Goal: Information Seeking & Learning: Understand process/instructions

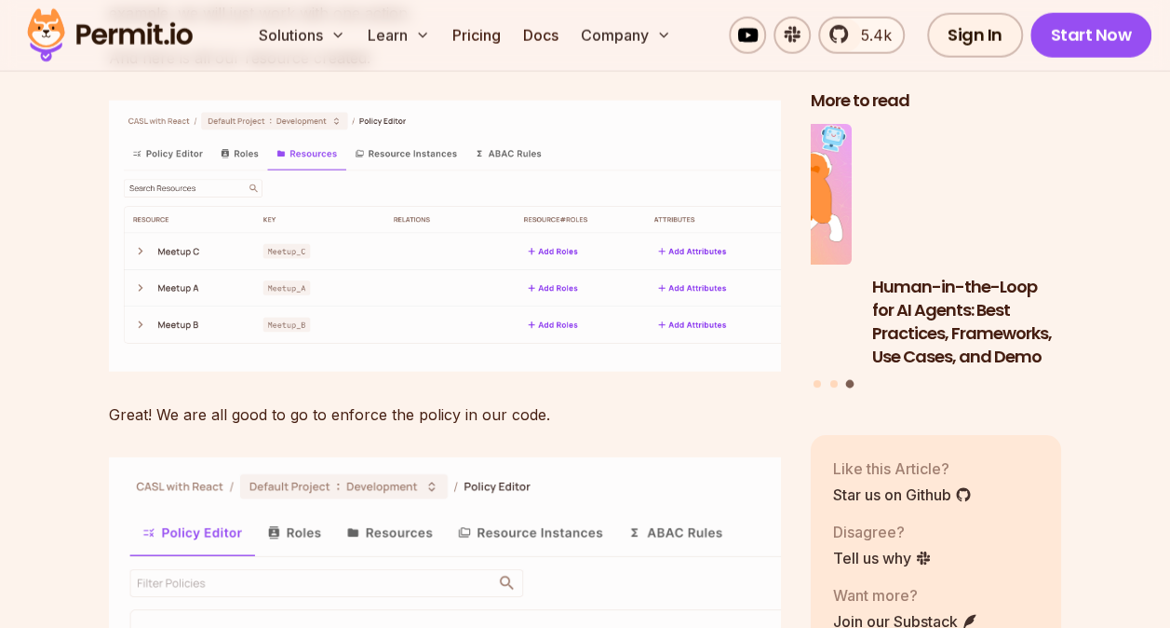
scroll to position [9223, 0]
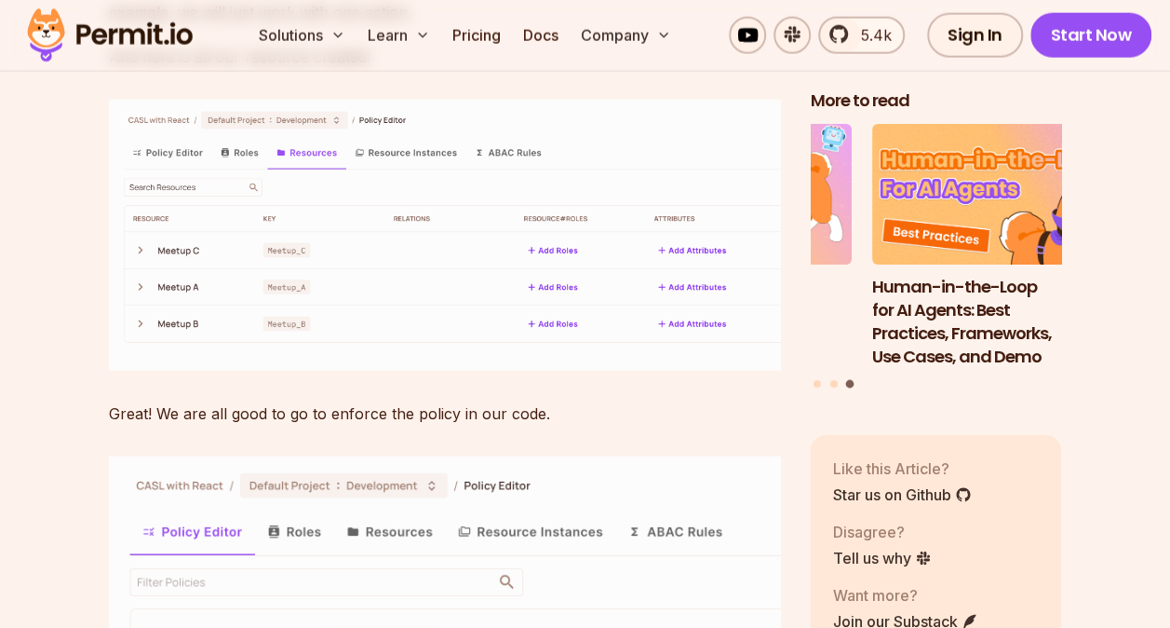
drag, startPoint x: 207, startPoint y: 363, endPoint x: 139, endPoint y: 356, distance: 68.4
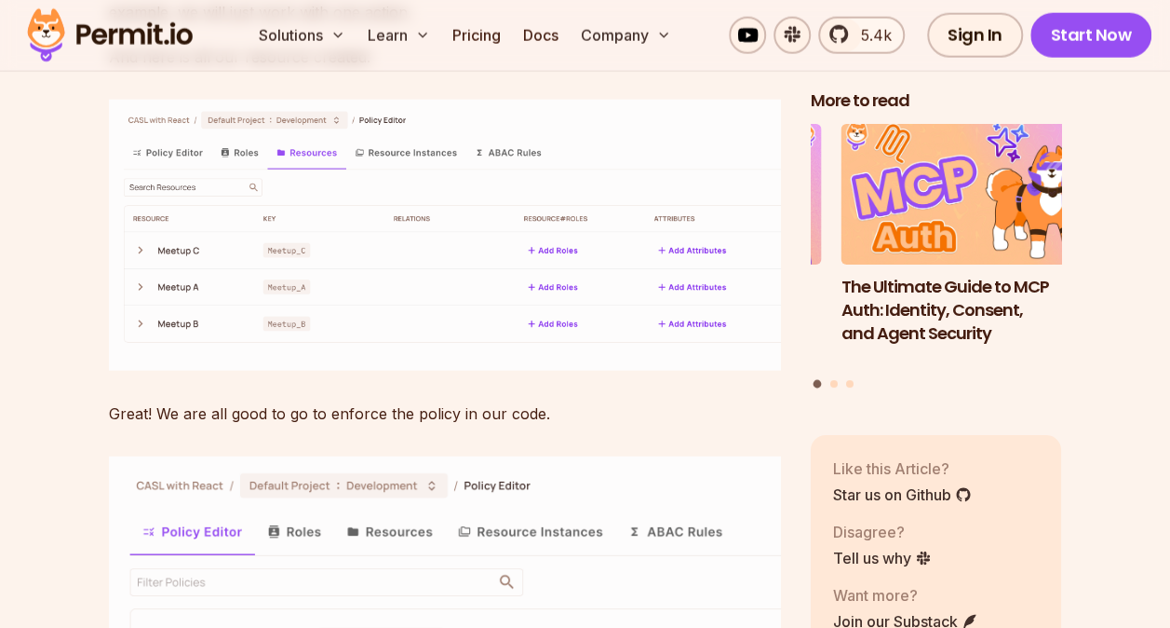
drag, startPoint x: 139, startPoint y: 356, endPoint x: 151, endPoint y: 362, distance: 13.7
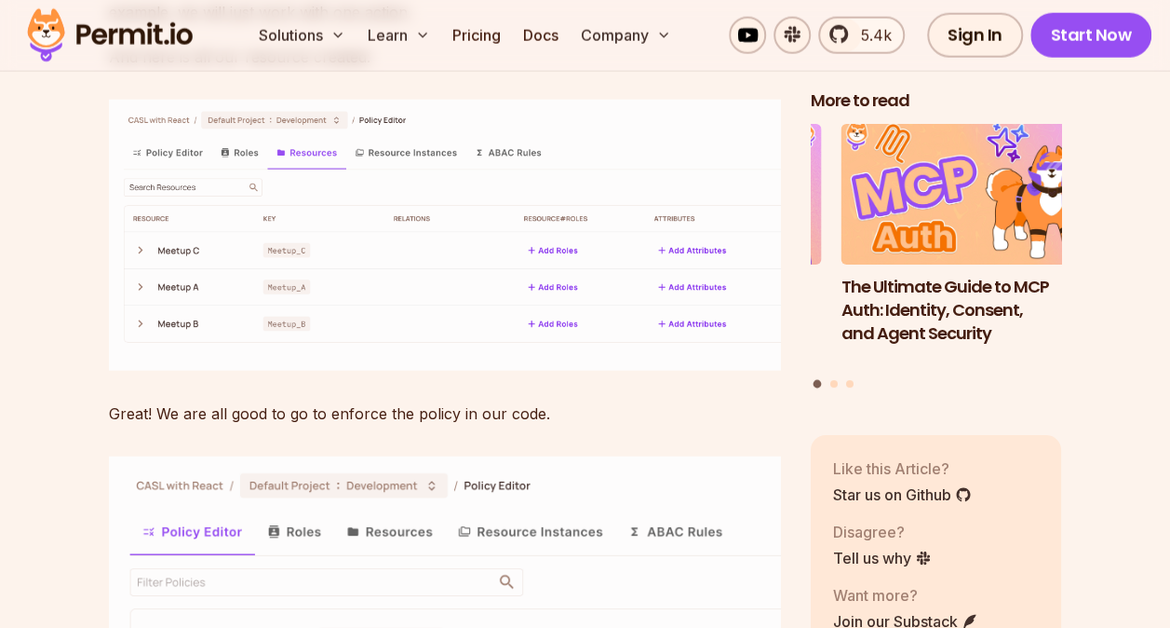
drag, startPoint x: 151, startPoint y: 362, endPoint x: 208, endPoint y: 365, distance: 56.9
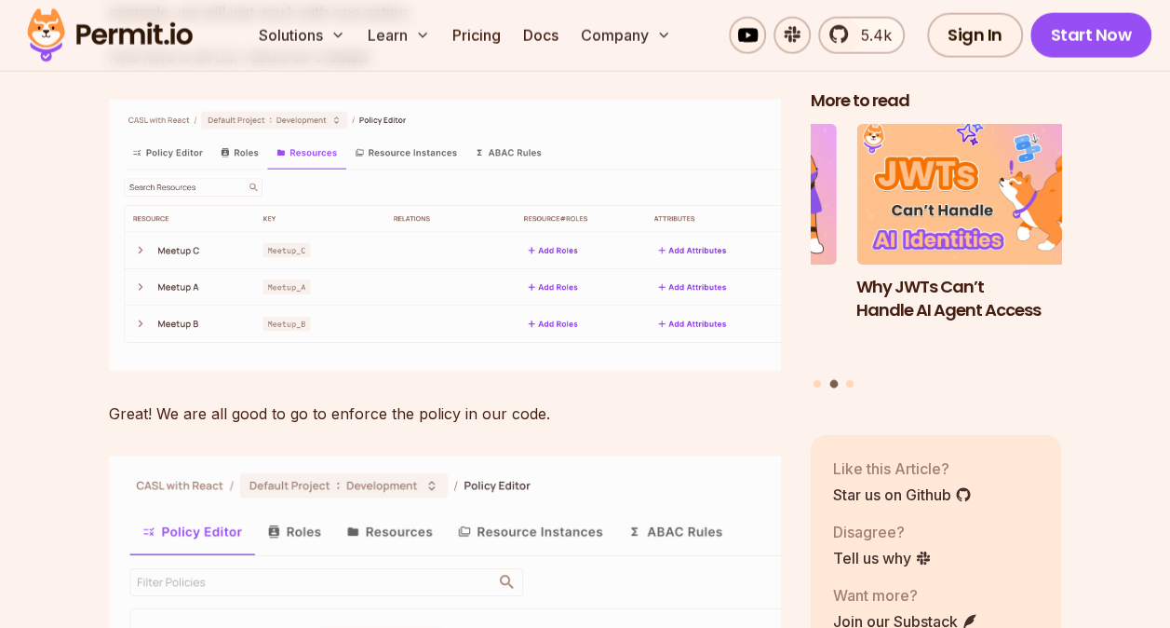
drag, startPoint x: 207, startPoint y: 361, endPoint x: 139, endPoint y: 363, distance: 68.0
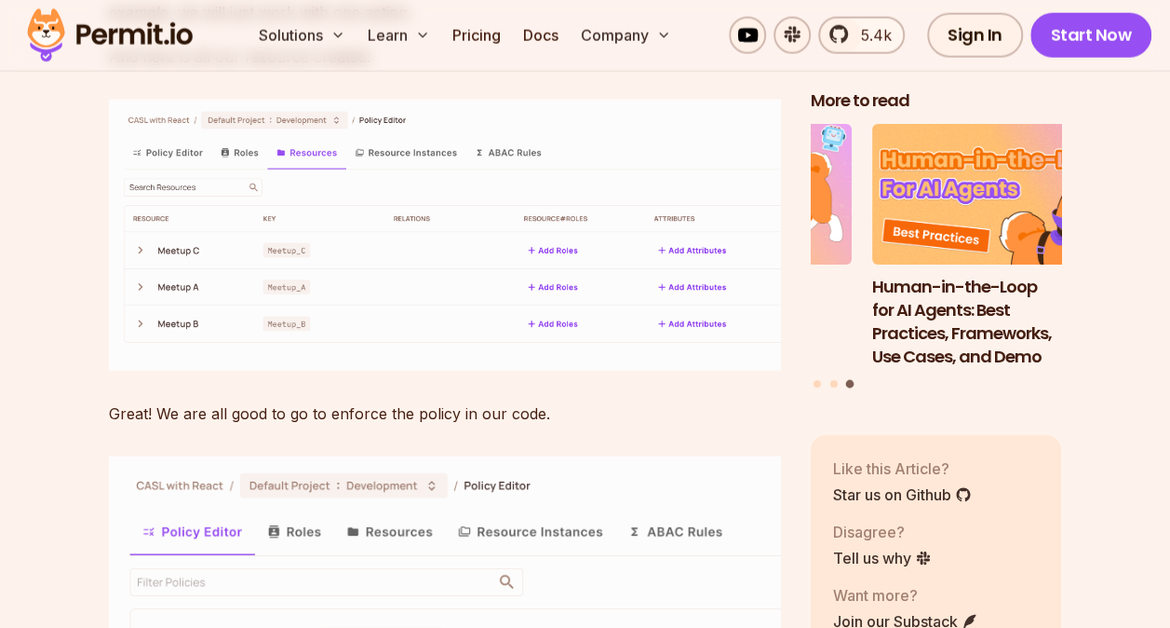
drag, startPoint x: 139, startPoint y: 363, endPoint x: 184, endPoint y: 406, distance: 62.6
drag, startPoint x: 184, startPoint y: 406, endPoint x: 184, endPoint y: 453, distance: 47.5
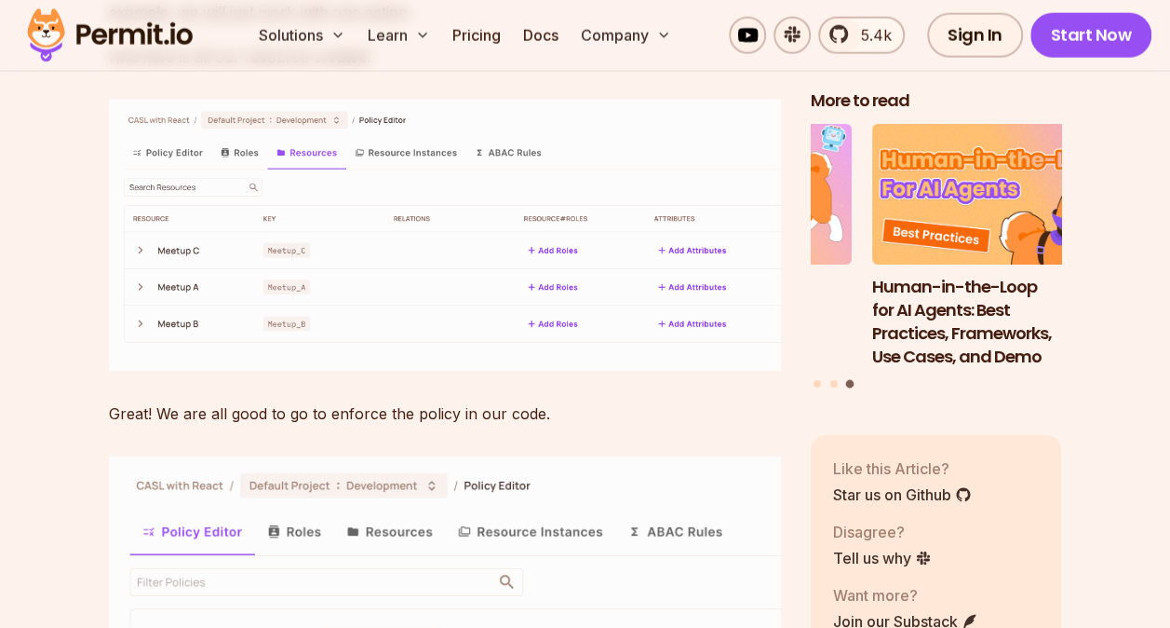
drag, startPoint x: 184, startPoint y: 453, endPoint x: 330, endPoint y: 441, distance: 145.7
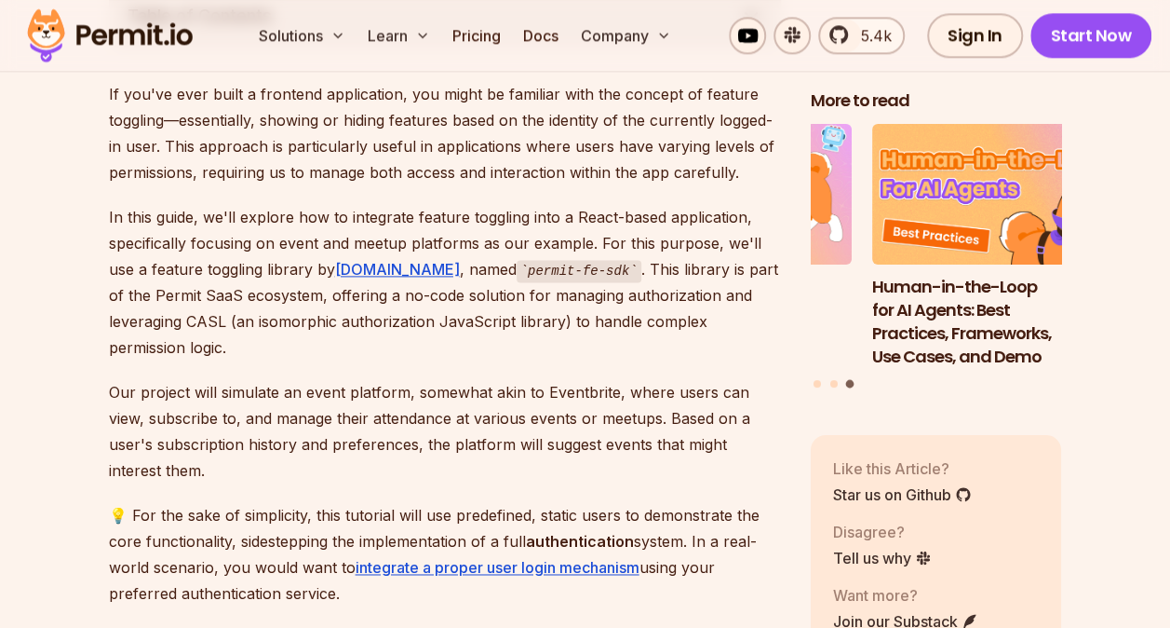
scroll to position [1117, 0]
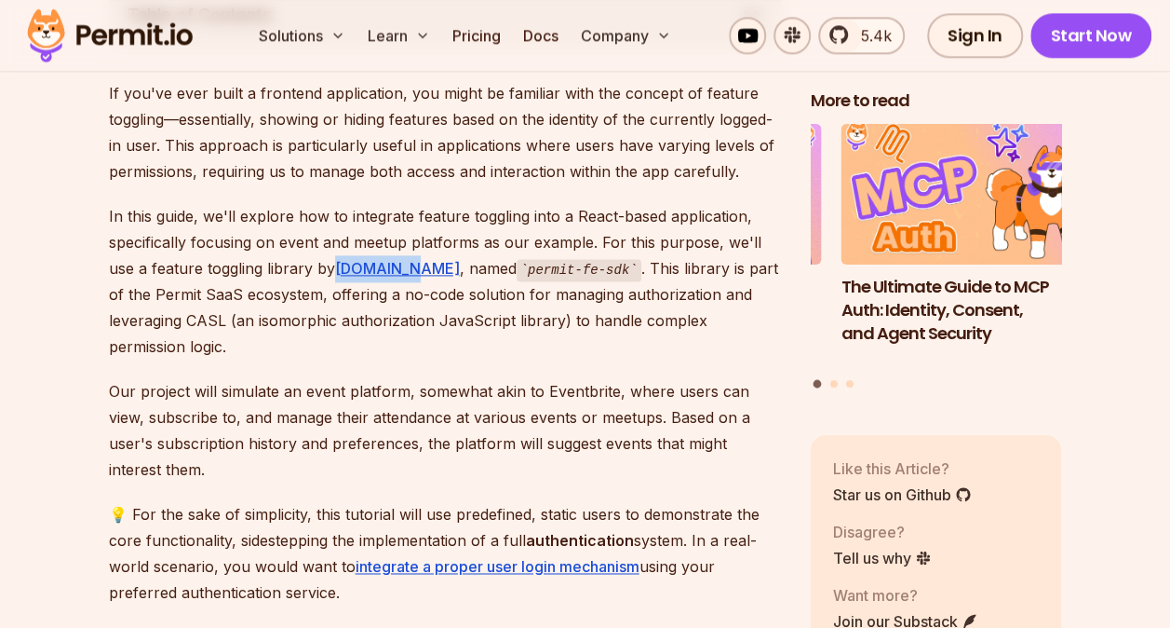
drag, startPoint x: 401, startPoint y: 264, endPoint x: 333, endPoint y: 266, distance: 68.0
click at [333, 266] on p "In this guide, we'll explore how to integrate feature toggling into a React-bas…" at bounding box center [445, 281] width 672 height 157
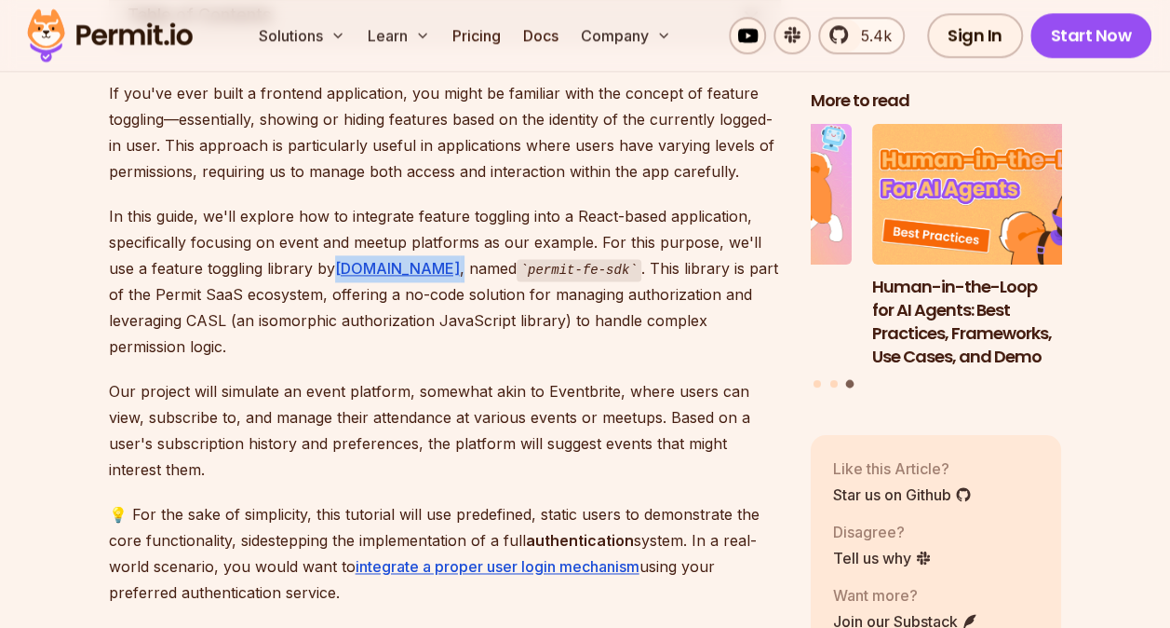
drag, startPoint x: 333, startPoint y: 266, endPoint x: 402, endPoint y: 260, distance: 69.2
click at [402, 260] on p "In this guide, we'll explore how to integrate feature toggling into a React-bas…" at bounding box center [445, 281] width 672 height 157
drag, startPoint x: 402, startPoint y: 260, endPoint x: 423, endPoint y: 261, distance: 20.5
click at [423, 261] on p "In this guide, we'll explore how to integrate feature toggling into a React-bas…" at bounding box center [445, 281] width 672 height 157
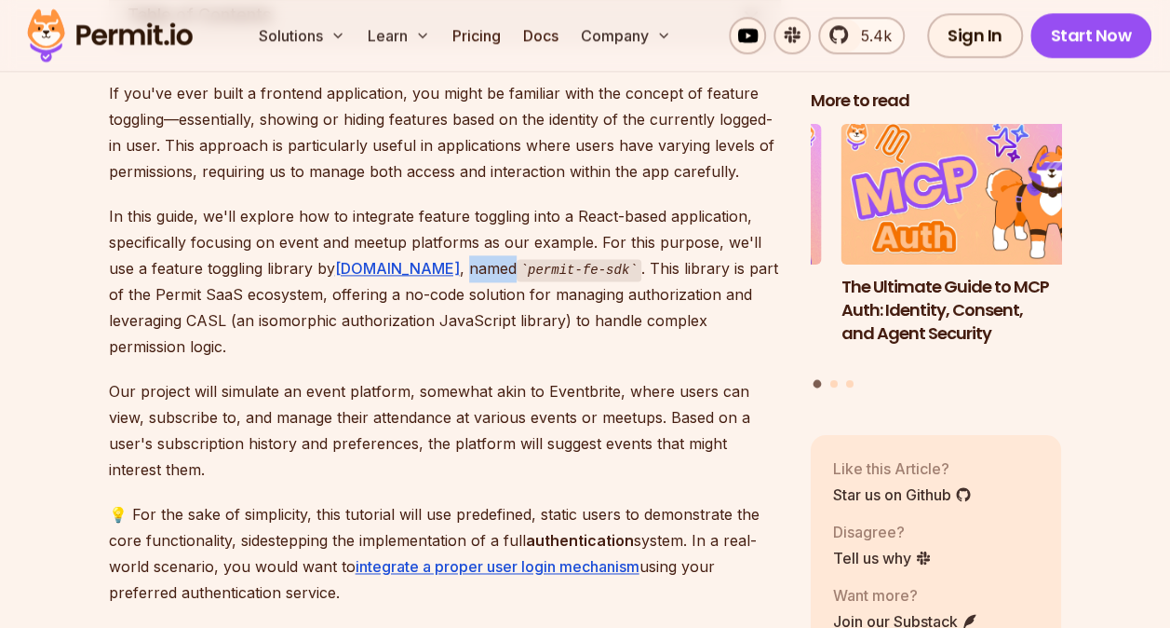
click at [423, 261] on p "In this guide, we'll explore how to integrate feature toggling into a React-bas…" at bounding box center [445, 281] width 672 height 157
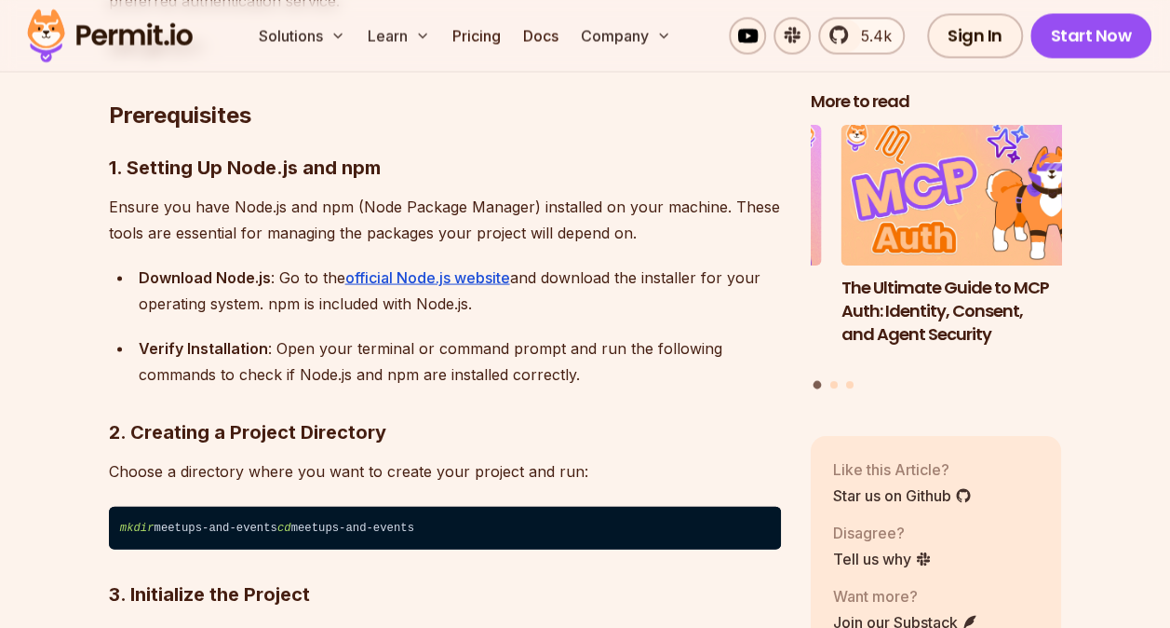
scroll to position [1709, 0]
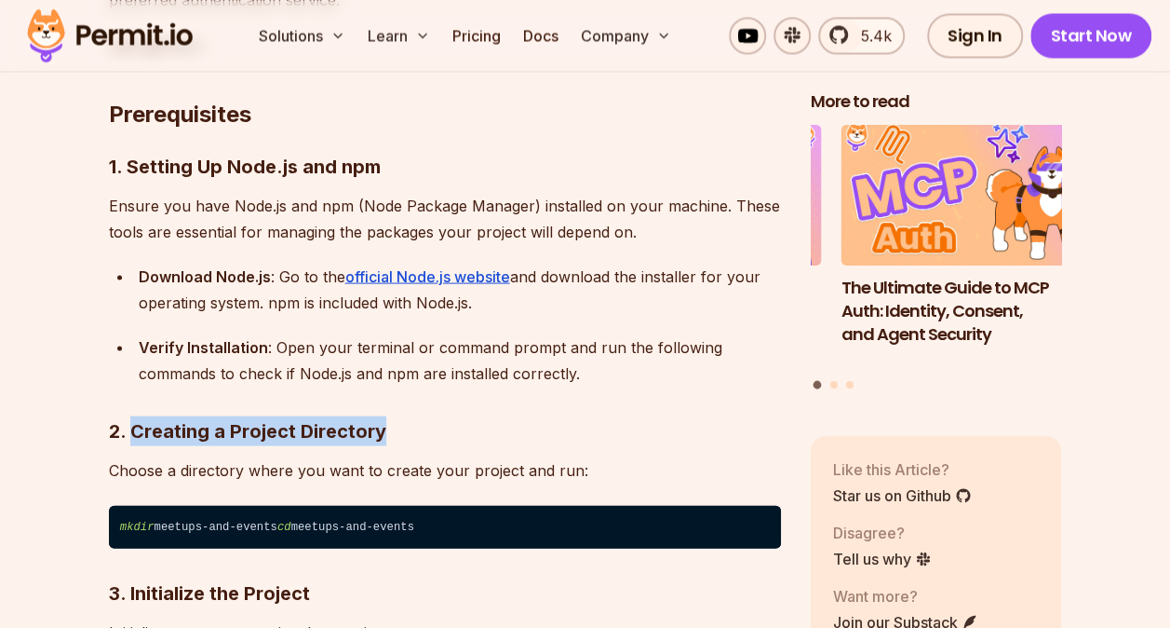
drag, startPoint x: 423, startPoint y: 261, endPoint x: 131, endPoint y: 374, distance: 312.8
click at [131, 415] on h3 "2. Creating a Project Directory" at bounding box center [445, 430] width 672 height 30
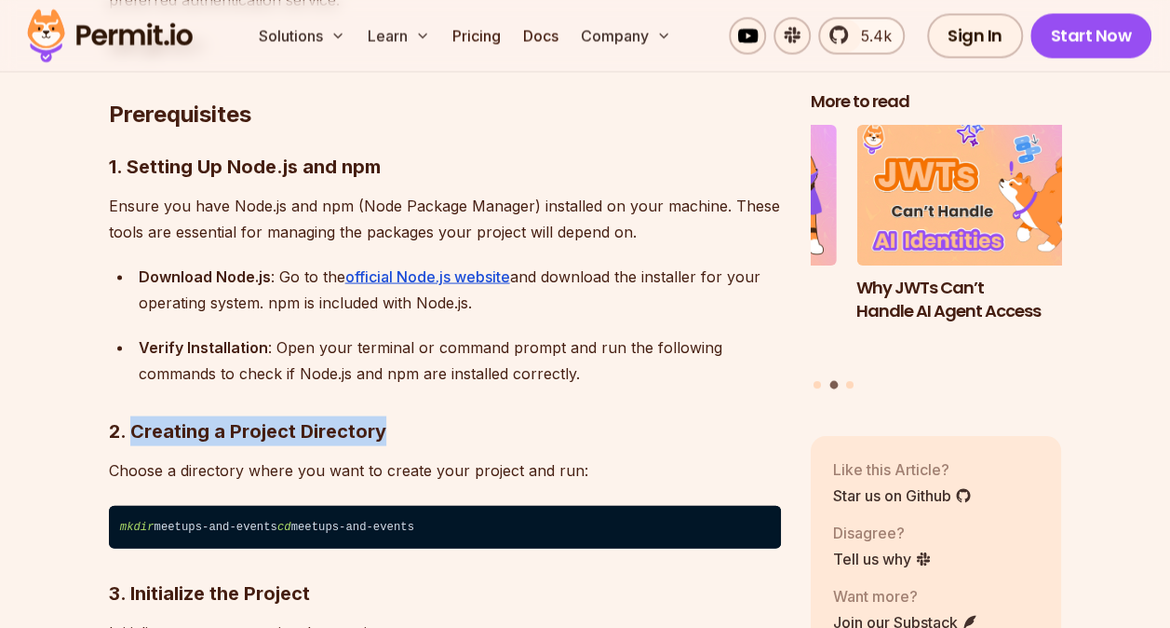
click at [140, 419] on strong "2. Creating a Project Directory" at bounding box center [247, 430] width 277 height 22
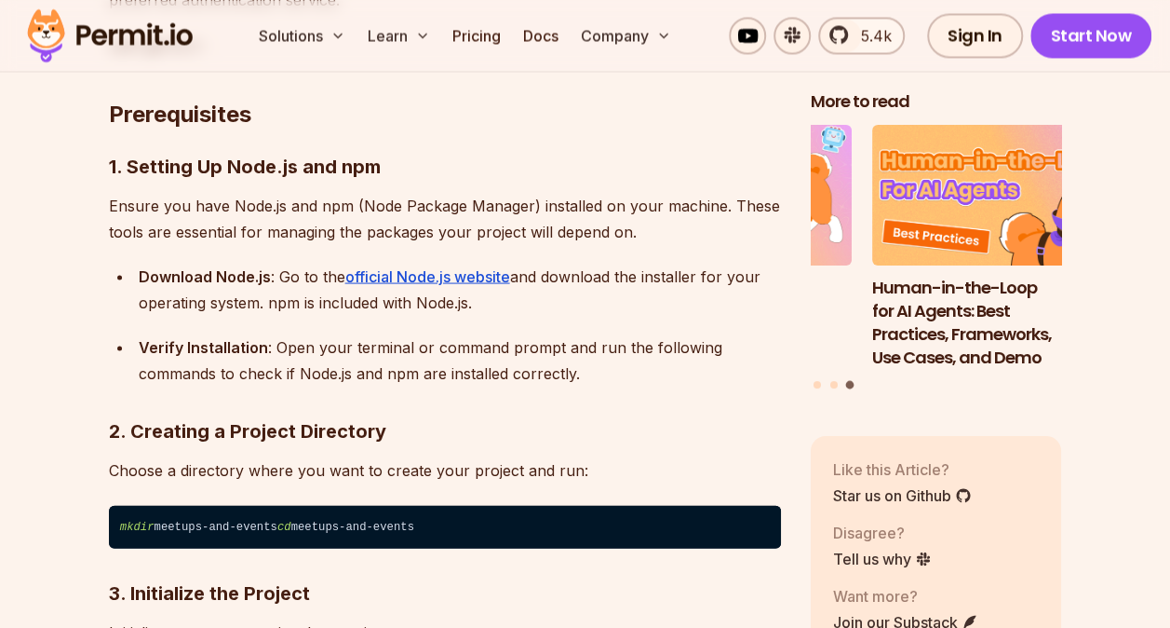
click at [248, 456] on p "Choose a directory where you want to create your project and run:" at bounding box center [445, 469] width 672 height 26
drag, startPoint x: 248, startPoint y: 414, endPoint x: 229, endPoint y: 470, distance: 58.9
click at [229, 505] on code "mkdir meetups-and-events cd meetups-and-events" at bounding box center [445, 526] width 672 height 43
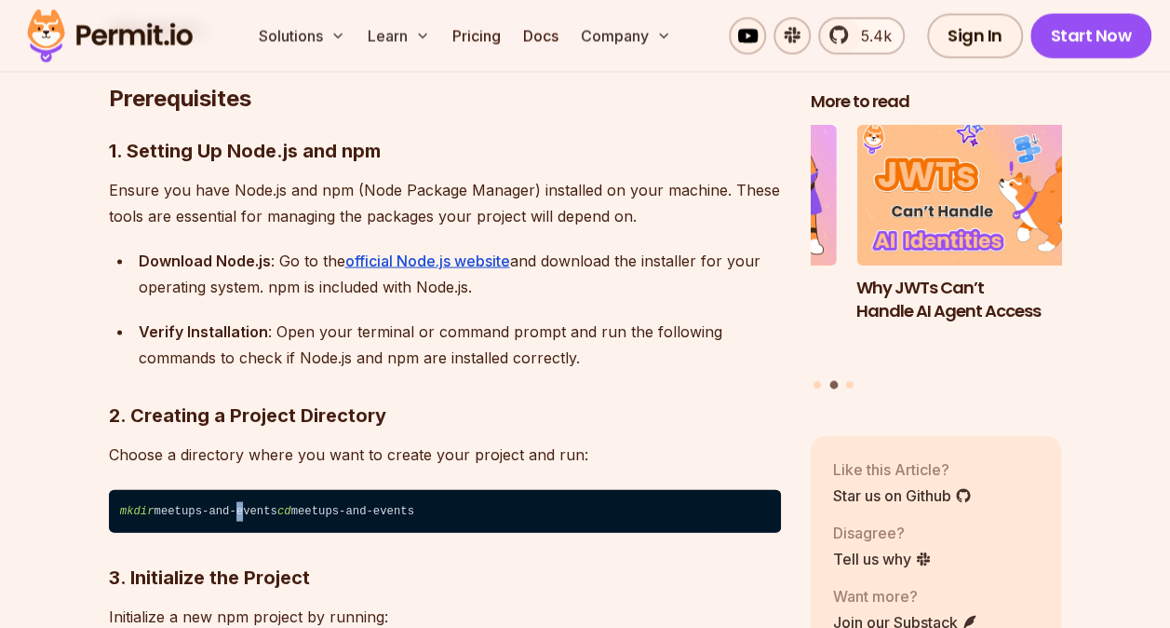
scroll to position [1723, 0]
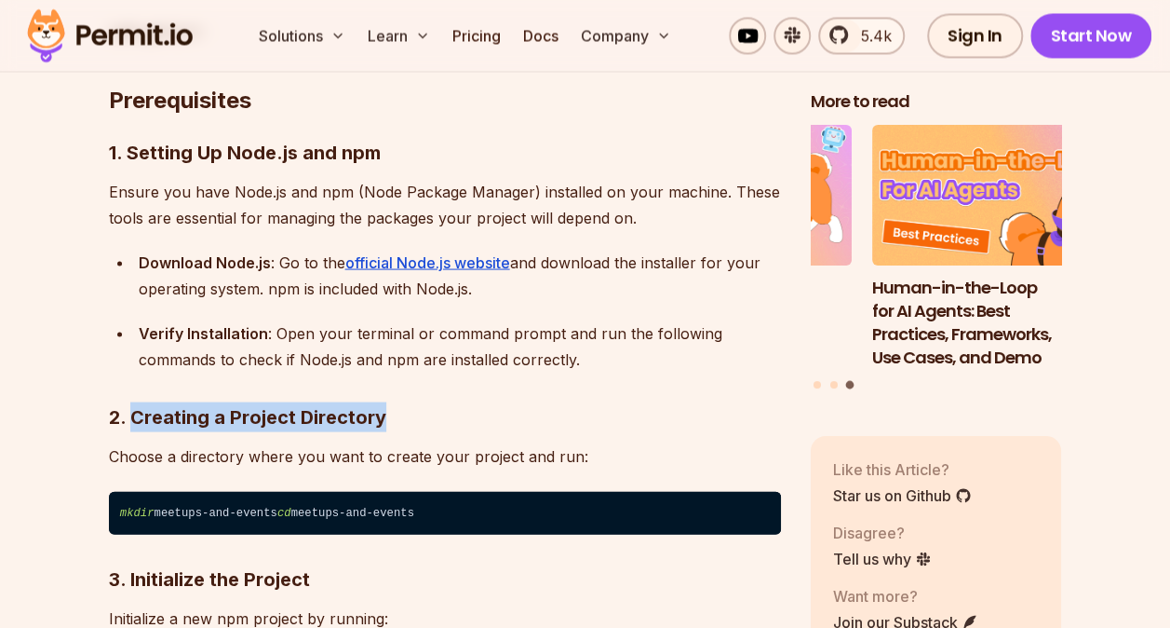
drag, startPoint x: 385, startPoint y: 367, endPoint x: 130, endPoint y: 361, distance: 254.2
click at [130, 401] on h3 "2. Creating a Project Directory" at bounding box center [445, 416] width 672 height 30
click at [130, 405] on strong "2. Creating a Project Directory" at bounding box center [247, 416] width 277 height 22
drag, startPoint x: 130, startPoint y: 361, endPoint x: 387, endPoint y: 358, distance: 257.0
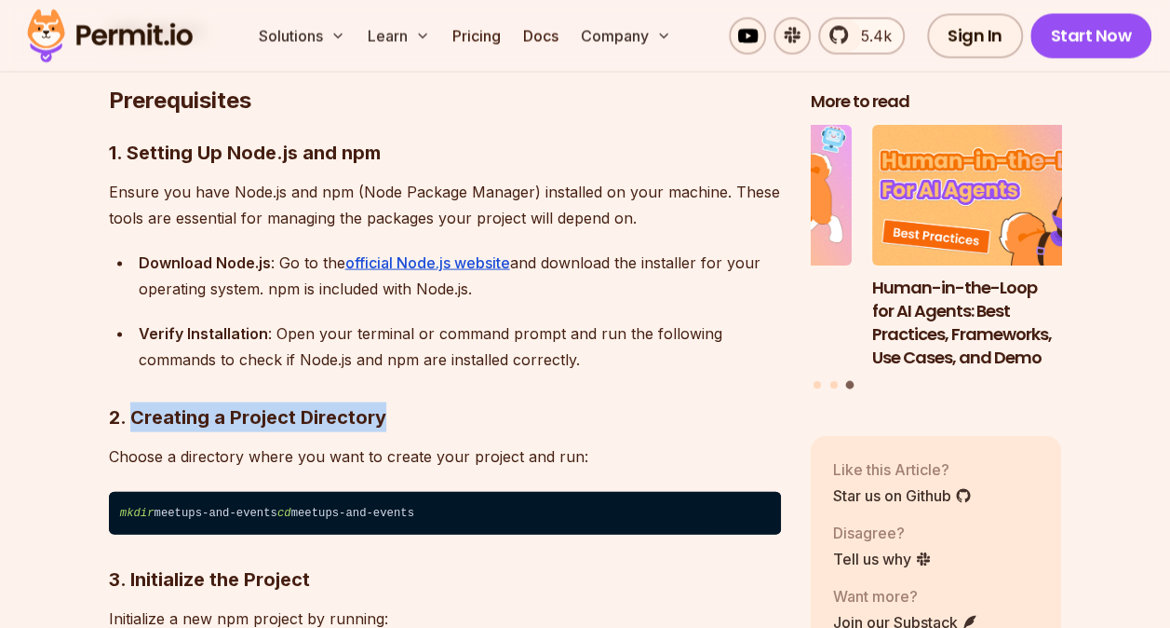
click at [387, 401] on h3 "2. Creating a Project Directory" at bounding box center [445, 416] width 672 height 30
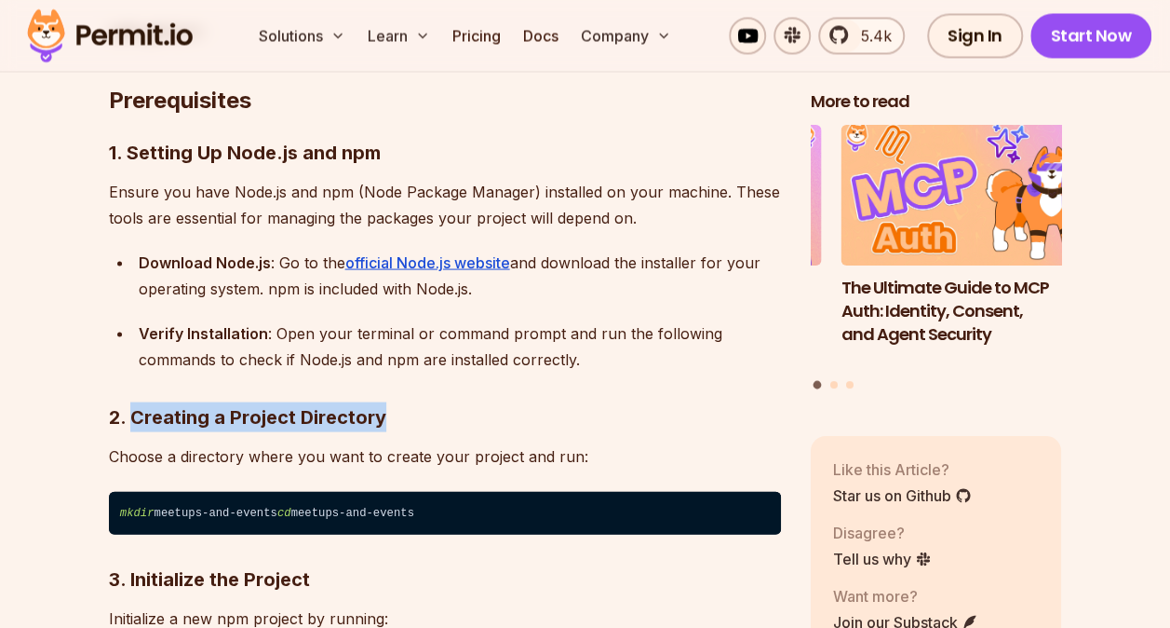
click at [385, 401] on h3 "2. Creating a Project Directory" at bounding box center [445, 416] width 672 height 30
drag, startPoint x: 385, startPoint y: 360, endPoint x: 132, endPoint y: 356, distance: 252.3
click at [132, 401] on h3 "2. Creating a Project Directory" at bounding box center [445, 416] width 672 height 30
click at [132, 405] on strong "2. Creating a Project Directory" at bounding box center [247, 416] width 277 height 22
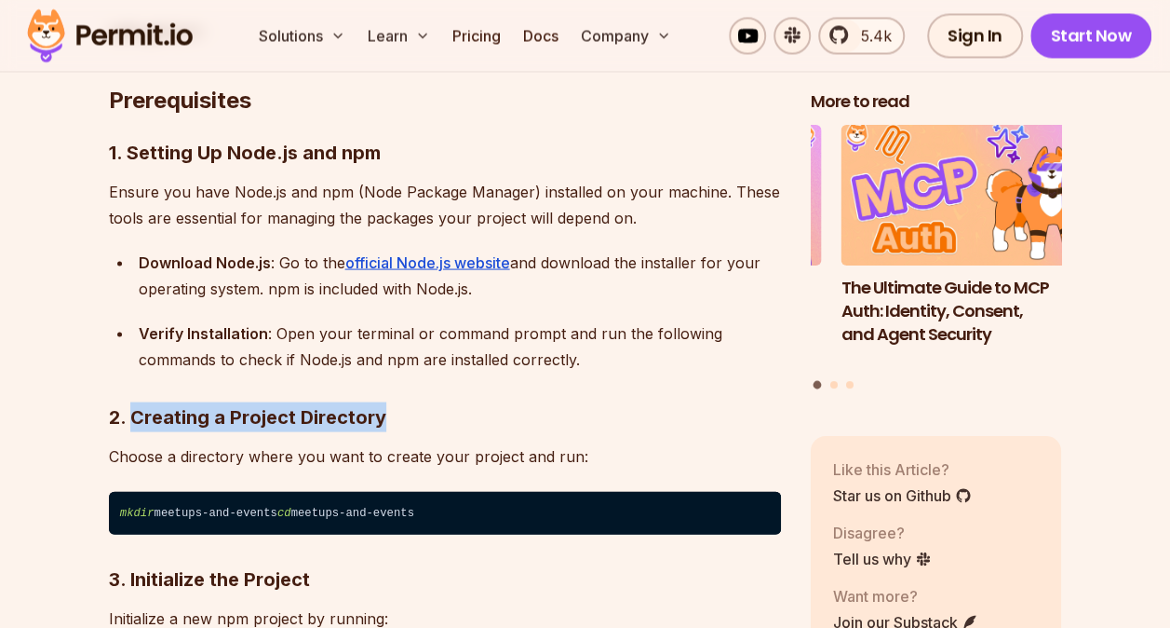
drag, startPoint x: 132, startPoint y: 356, endPoint x: 408, endPoint y: 358, distance: 275.6
click at [408, 401] on h3 "2. Creating a Project Directory" at bounding box center [445, 416] width 672 height 30
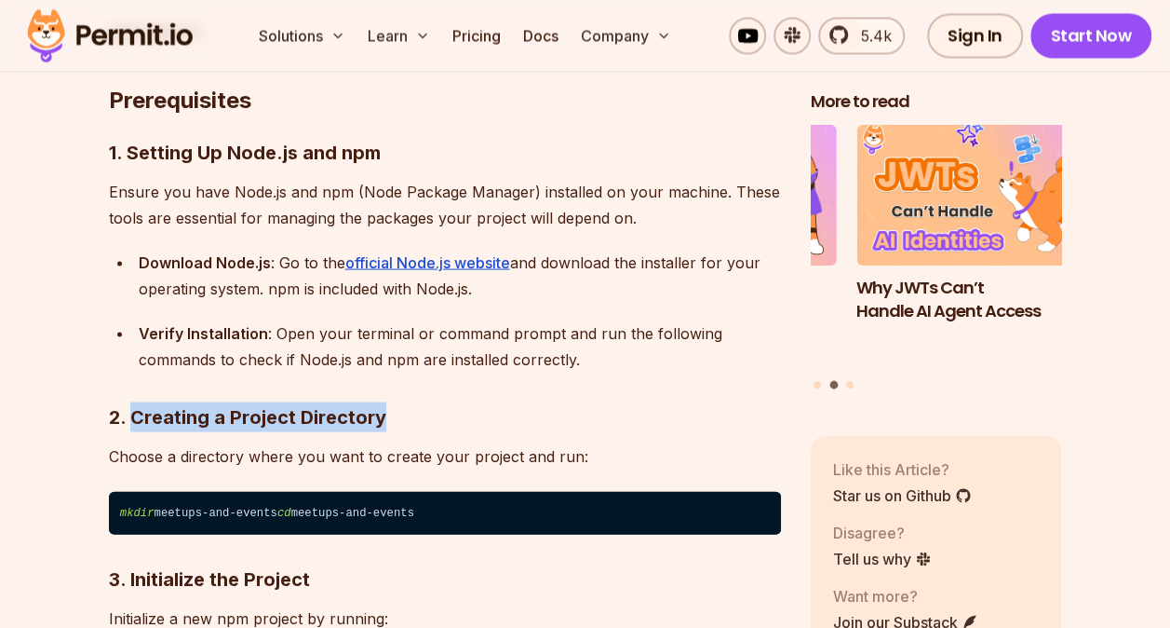
click at [408, 401] on h3 "2. Creating a Project Directory" at bounding box center [445, 416] width 672 height 30
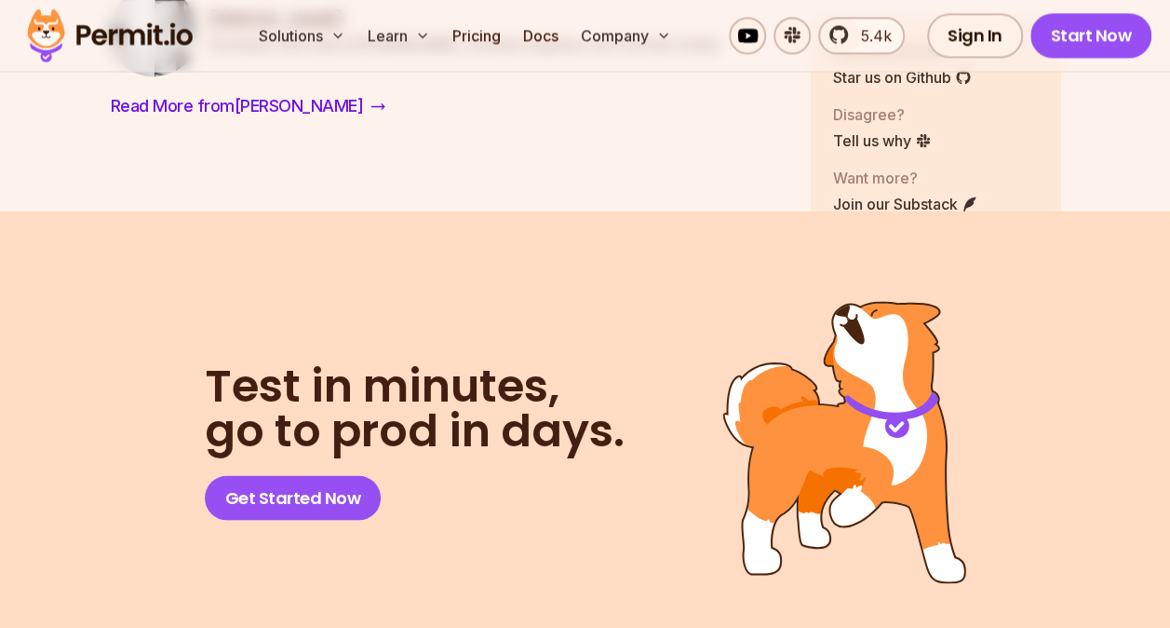
scroll to position [12064, 0]
drag, startPoint x: 209, startPoint y: 207, endPoint x: 253, endPoint y: 210, distance: 43.9
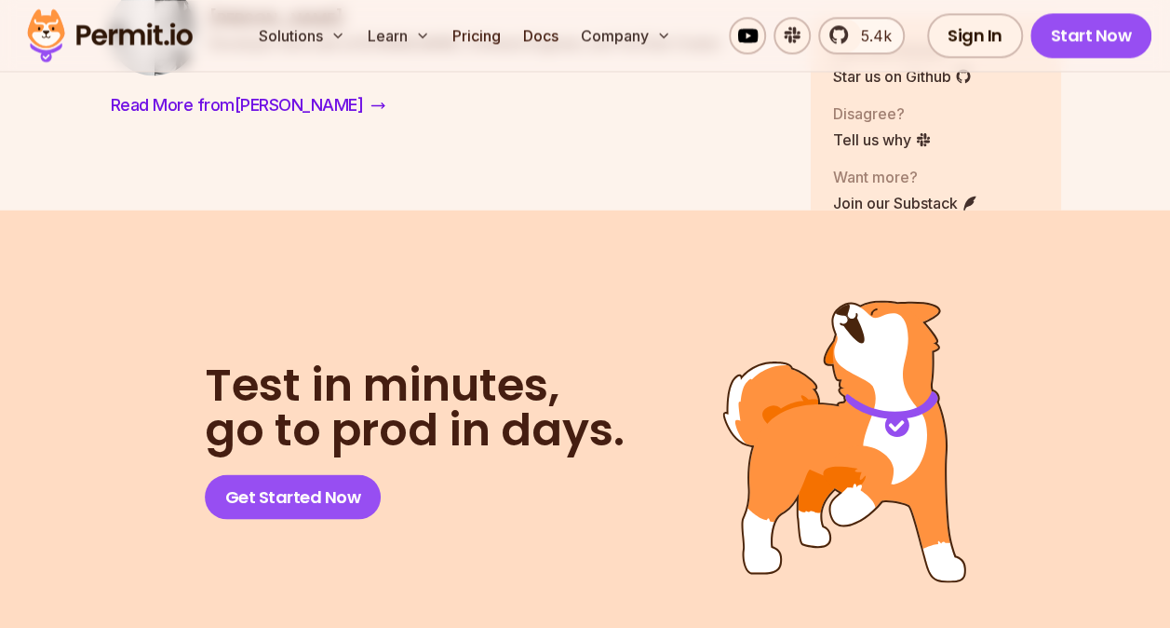
drag, startPoint x: 253, startPoint y: 210, endPoint x: 264, endPoint y: 225, distance: 18.6
drag, startPoint x: 264, startPoint y: 225, endPoint x: 223, endPoint y: 223, distance: 41.0
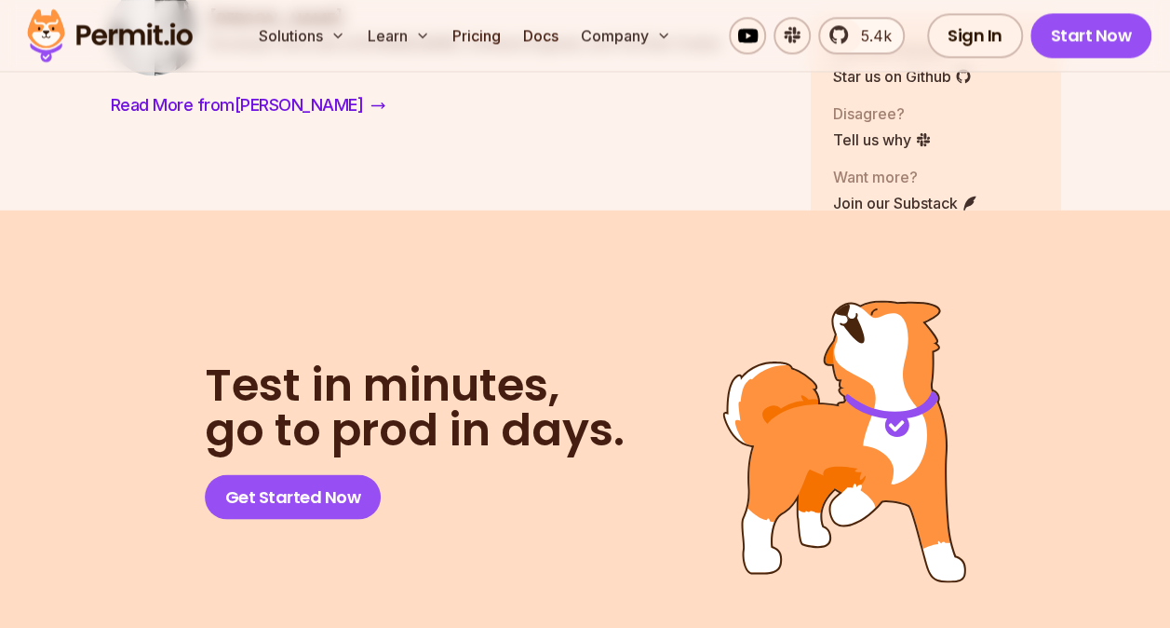
drag, startPoint x: 223, startPoint y: 223, endPoint x: 187, endPoint y: 226, distance: 36.4
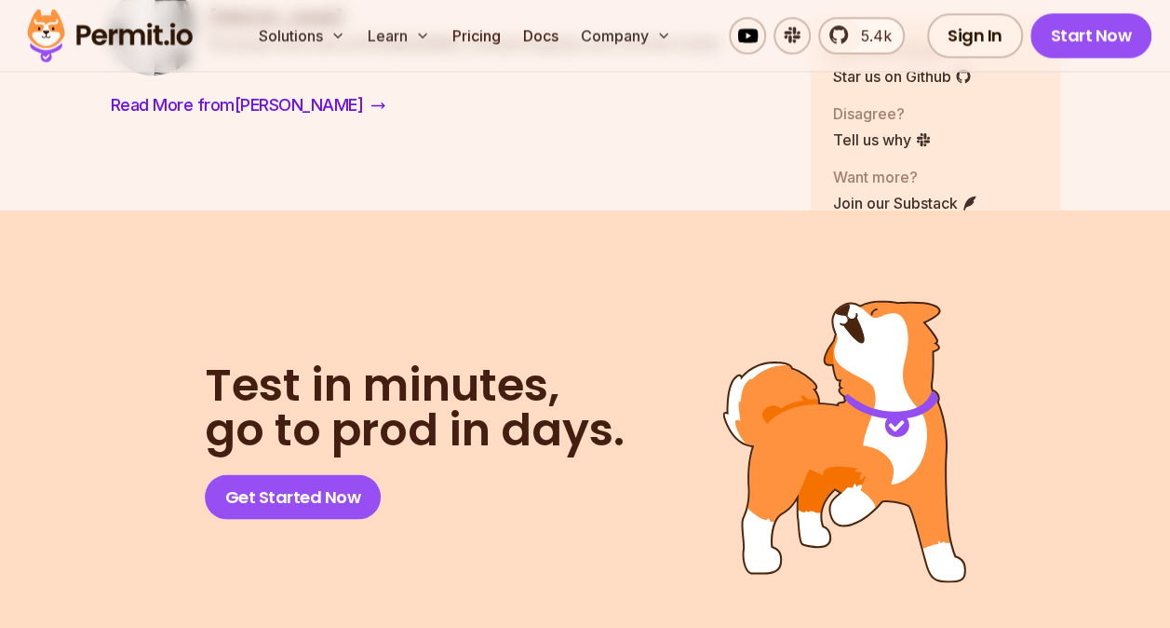
drag, startPoint x: 187, startPoint y: 226, endPoint x: 227, endPoint y: 227, distance: 40.0
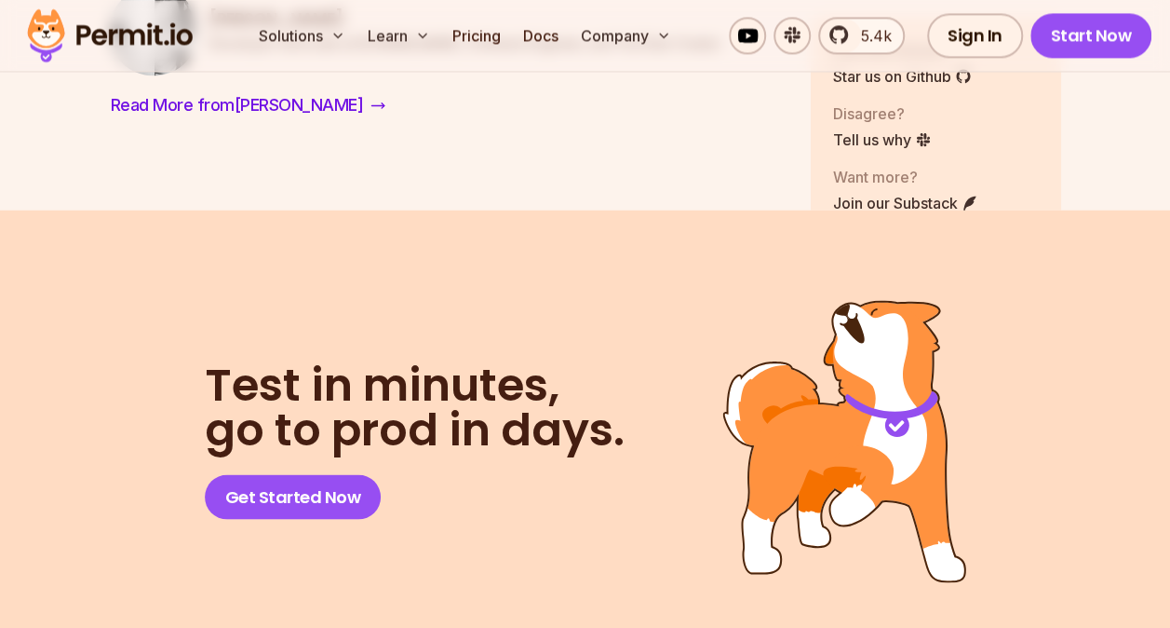
drag, startPoint x: 227, startPoint y: 227, endPoint x: 257, endPoint y: 227, distance: 29.8
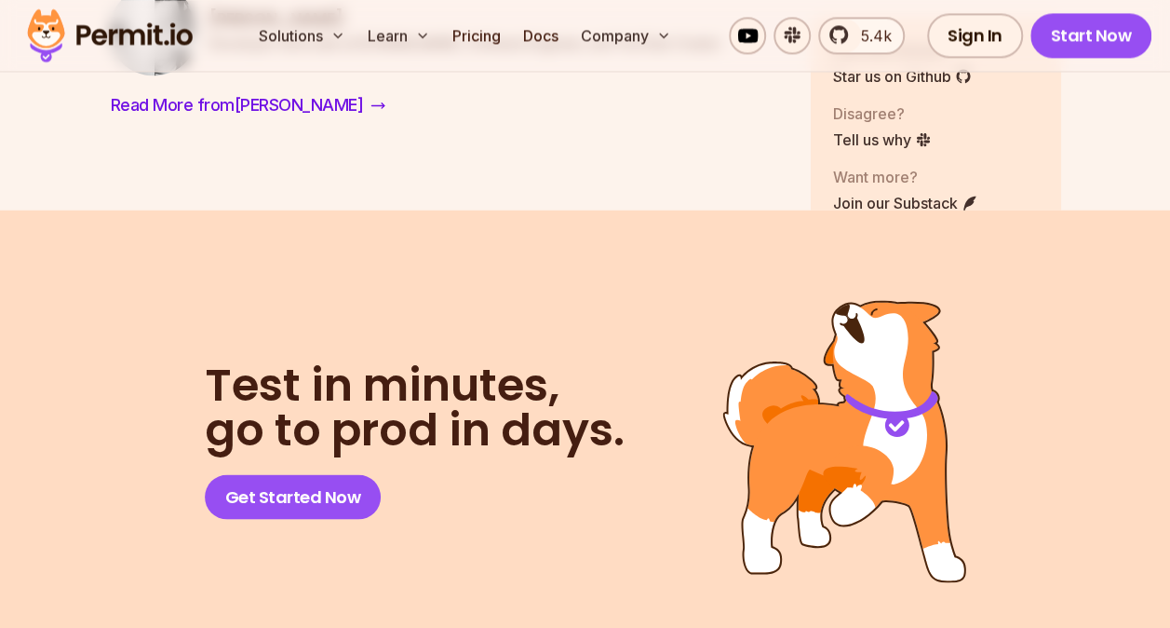
drag, startPoint x: 257, startPoint y: 227, endPoint x: 370, endPoint y: 205, distance: 114.8
drag, startPoint x: 370, startPoint y: 205, endPoint x: 265, endPoint y: 226, distance: 106.4
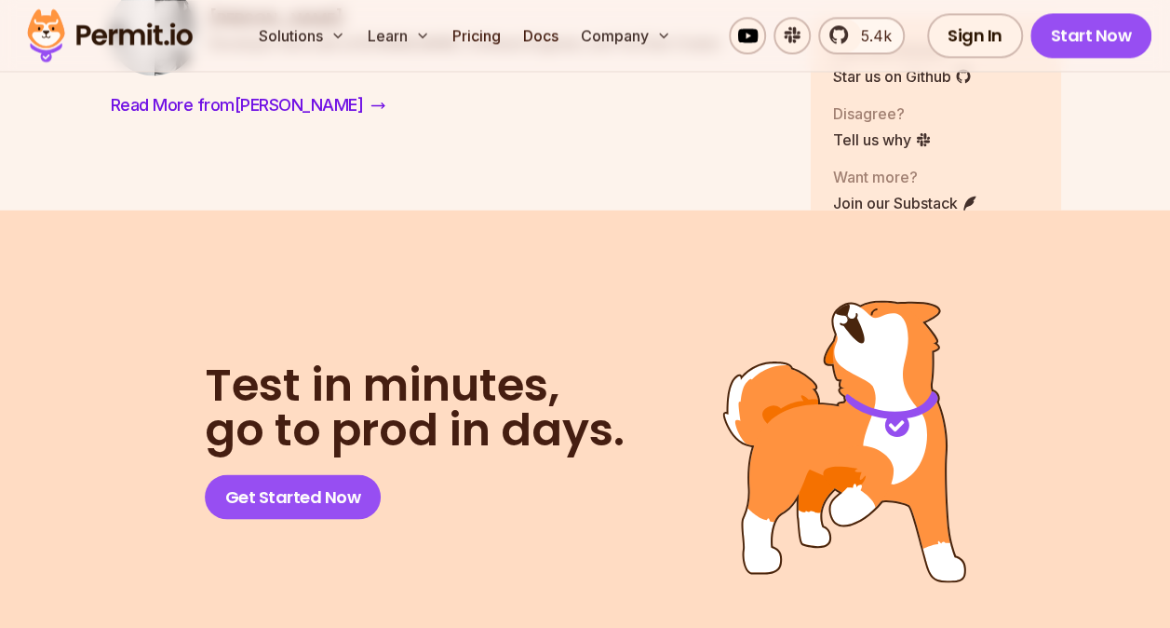
drag, startPoint x: 265, startPoint y: 226, endPoint x: 186, endPoint y: 248, distance: 82.0
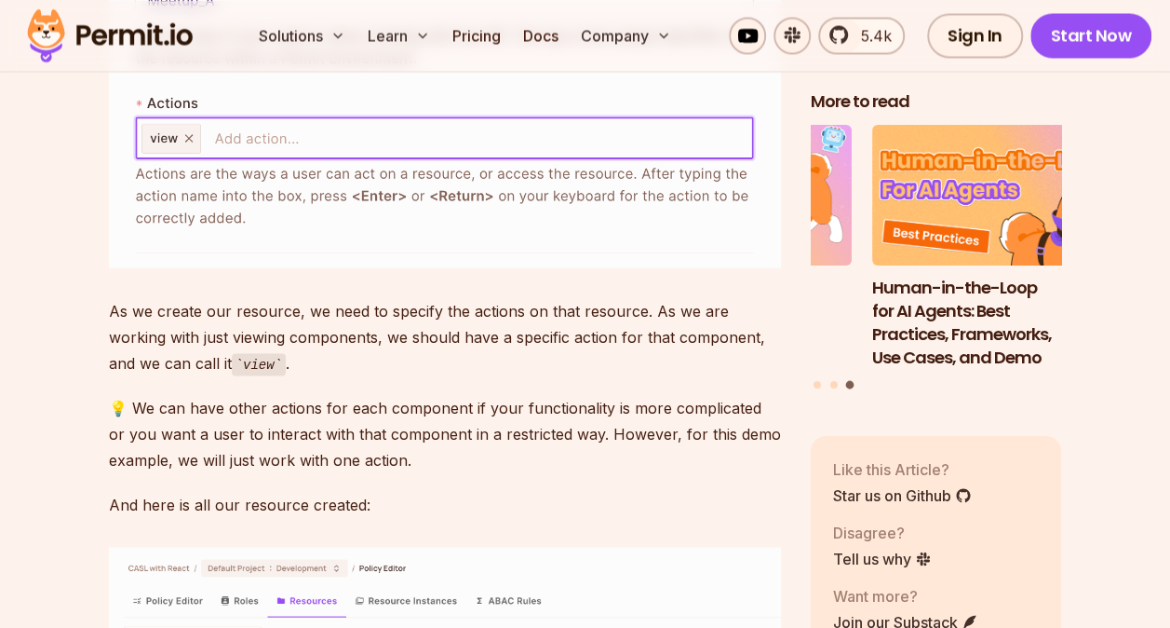
scroll to position [8535, 0]
